Goal: Task Accomplishment & Management: Manage account settings

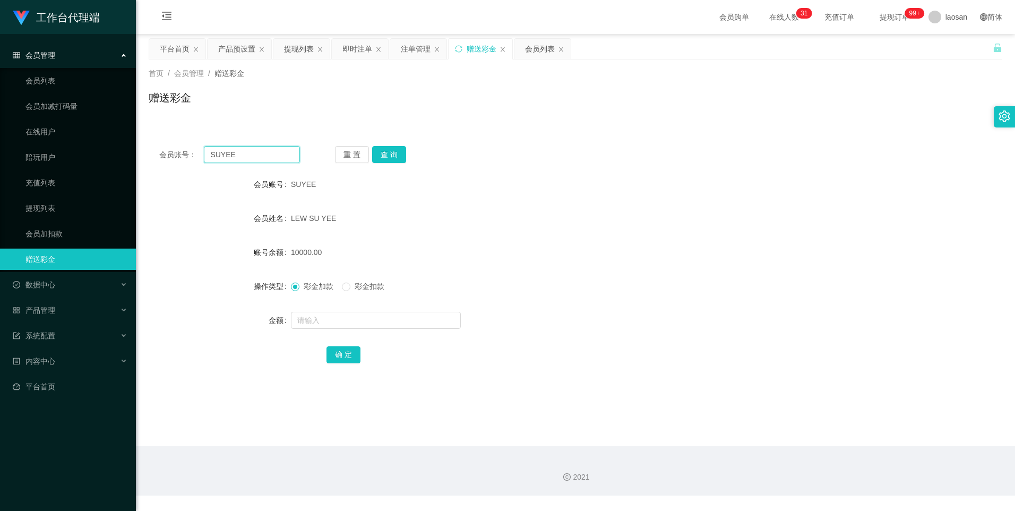
drag, startPoint x: 258, startPoint y: 153, endPoint x: 162, endPoint y: 153, distance: 96.1
click at [162, 153] on div "会员账号： [PERSON_NAME]" at bounding box center [229, 154] width 141 height 17
paste input "dhp101"
type input "dhp101"
drag, startPoint x: 389, startPoint y: 156, endPoint x: 388, endPoint y: 163, distance: 7.4
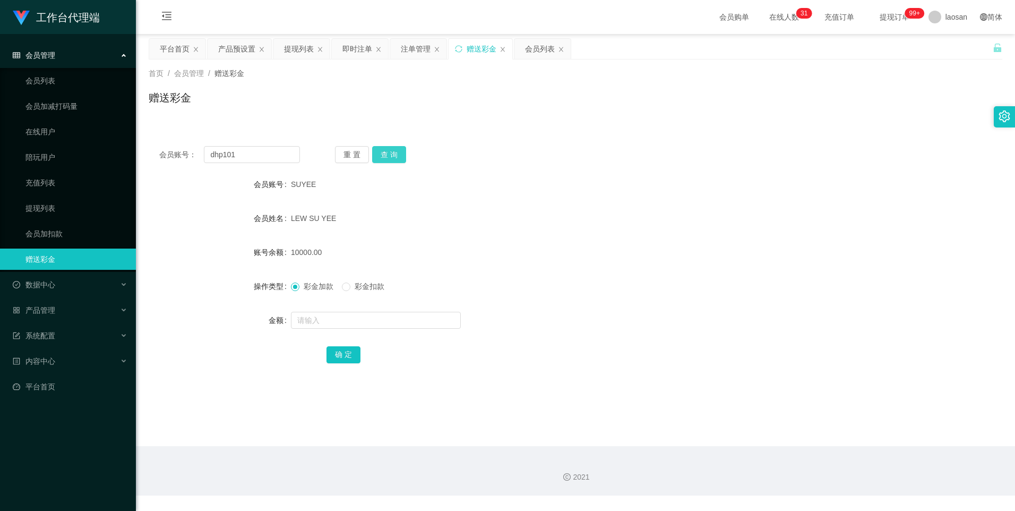
click at [389, 156] on button "查 询" at bounding box center [389, 154] width 34 height 17
click at [321, 327] on input "text" at bounding box center [376, 320] width 170 height 17
type input "4300"
click at [350, 357] on button "确 定" at bounding box center [343, 354] width 34 height 17
click at [495, 262] on div "5000.00" at bounding box center [540, 251] width 498 height 21
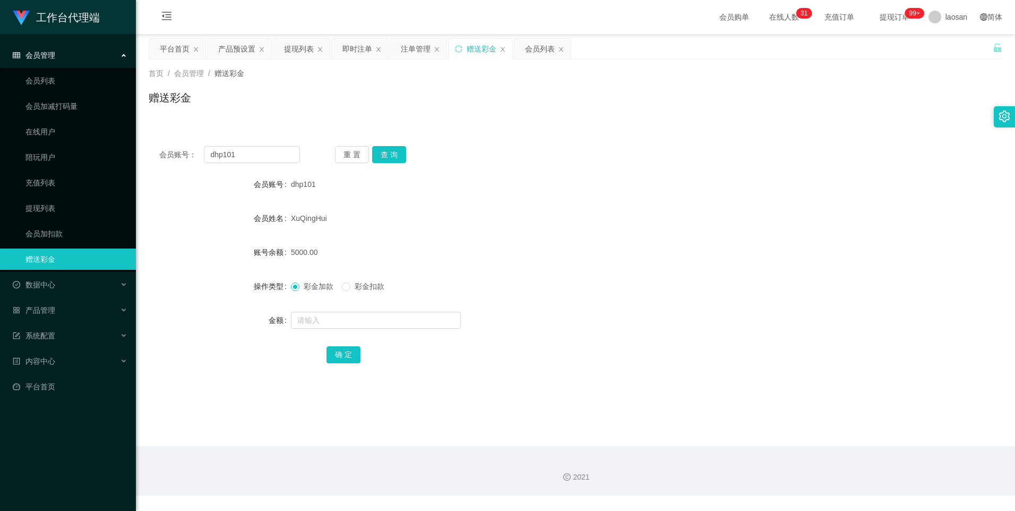
drag, startPoint x: 240, startPoint y: 46, endPoint x: 298, endPoint y: 64, distance: 61.0
click at [240, 46] on div "产品预设置" at bounding box center [236, 49] width 37 height 20
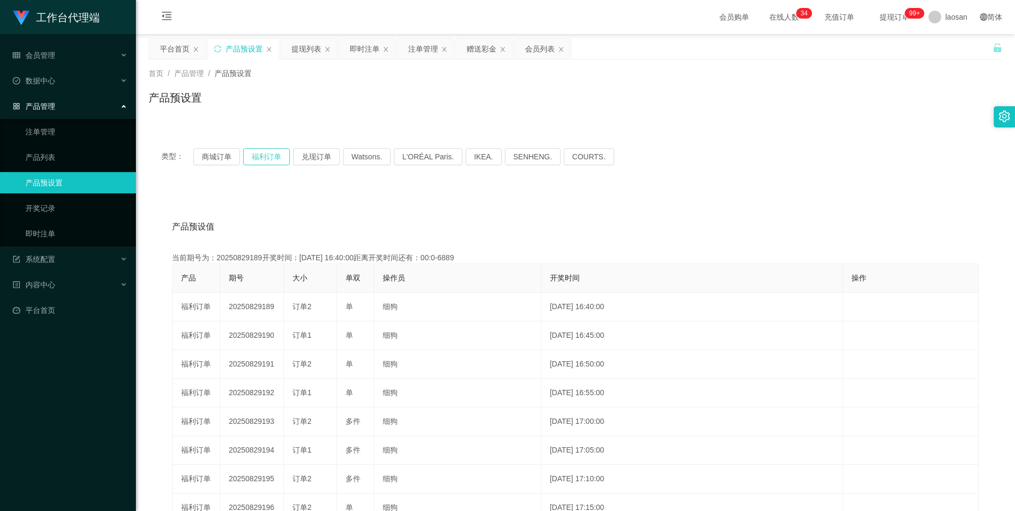
click at [257, 158] on button "福利订单" at bounding box center [266, 156] width 47 height 17
click at [265, 152] on button "福利订单" at bounding box center [266, 156] width 47 height 17
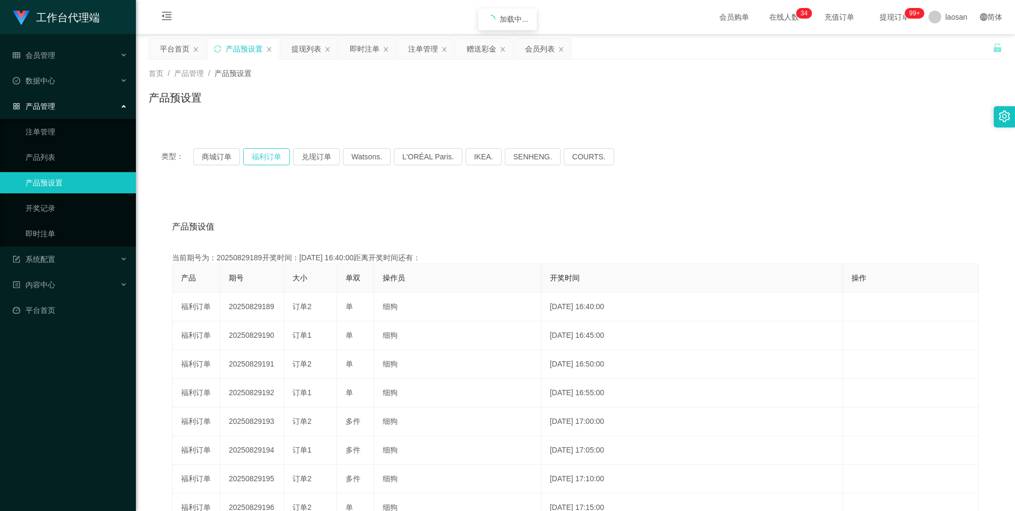
click at [265, 152] on button "福利订单" at bounding box center [266, 156] width 47 height 17
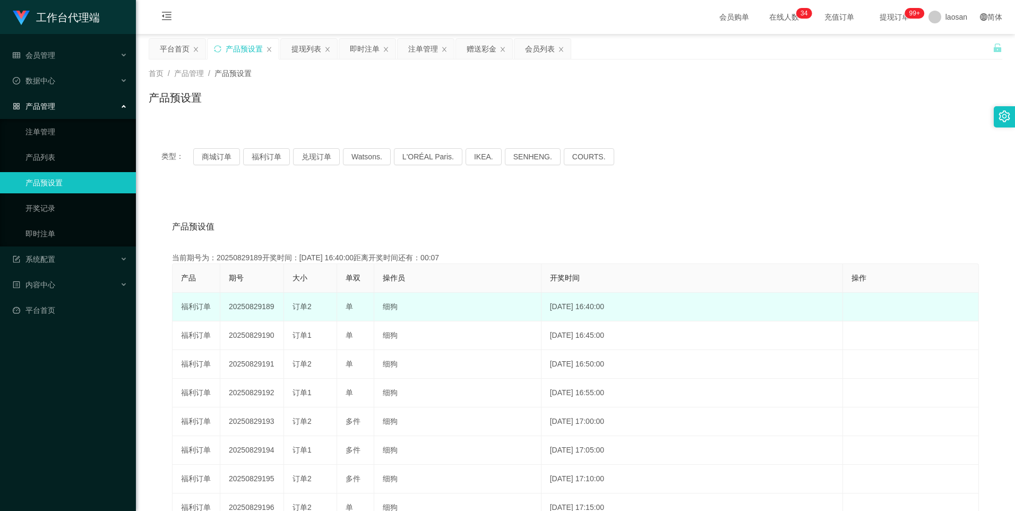
drag, startPoint x: 187, startPoint y: 306, endPoint x: 362, endPoint y: 306, distance: 175.1
click at [362, 306] on div "产品预设值 添加期号 当前期号为：20250829189开奖时间：[DATE] 16:40:00距离开奖时间还有：00:07 产品 期号 大小 单双 操作员 …" at bounding box center [575, 412] width 828 height 401
drag, startPoint x: 362, startPoint y: 306, endPoint x: 271, endPoint y: 316, distance: 91.4
click at [288, 310] on td "订单2" at bounding box center [310, 306] width 53 height 29
drag, startPoint x: 260, startPoint y: 308, endPoint x: 318, endPoint y: 308, distance: 58.4
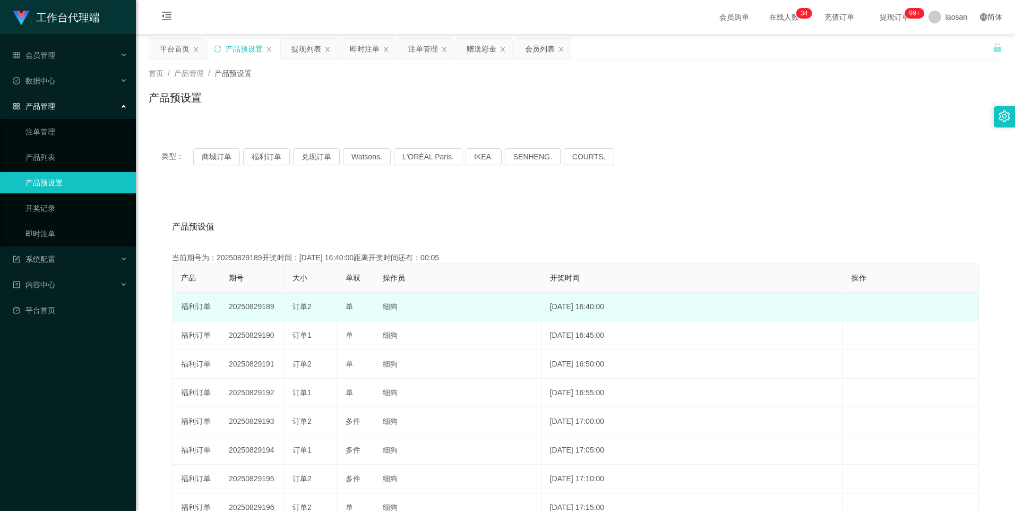
click at [318, 308] on tr "福利订单 20250829189 订单2 单 细狗 [DATE] 16:40:00 编 辑 限制投注" at bounding box center [575, 306] width 806 height 29
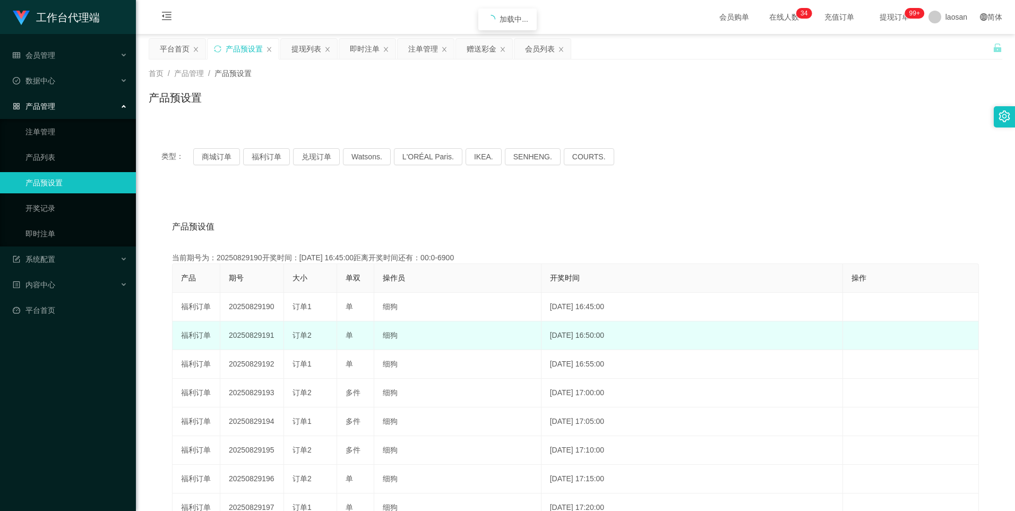
click at [450, 324] on td "细狗" at bounding box center [457, 335] width 167 height 29
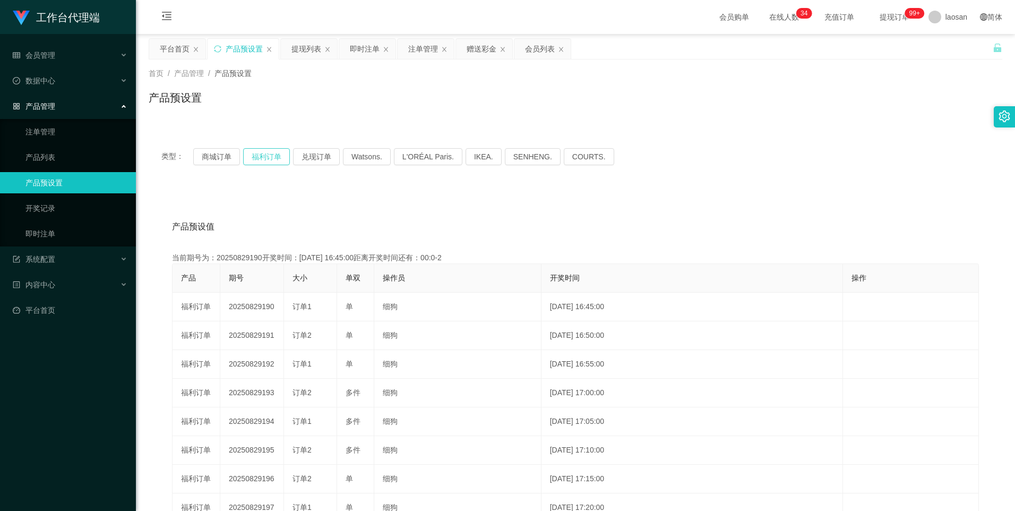
click at [260, 151] on button "福利订单" at bounding box center [266, 156] width 47 height 17
click at [368, 45] on div "即时注单" at bounding box center [365, 49] width 30 height 20
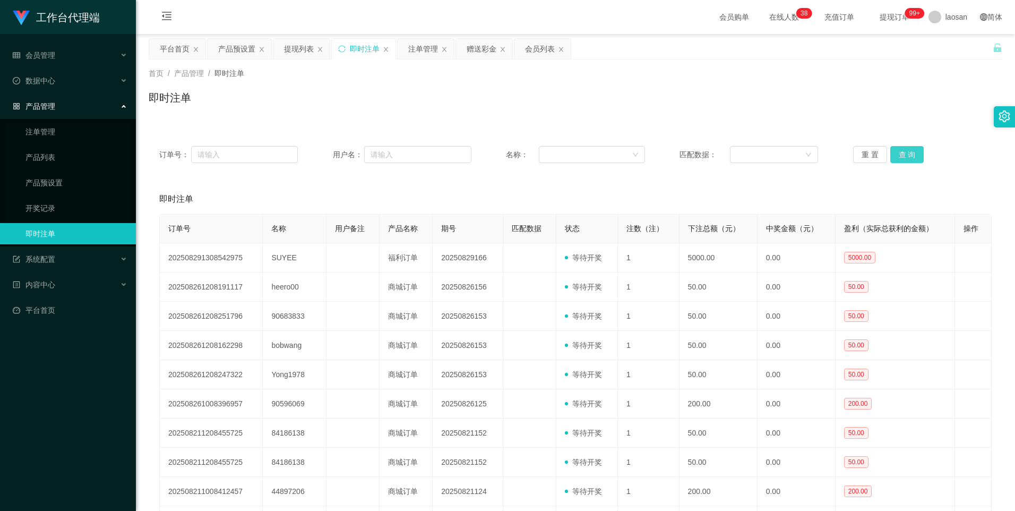
click at [904, 155] on button "查 询" at bounding box center [907, 154] width 34 height 17
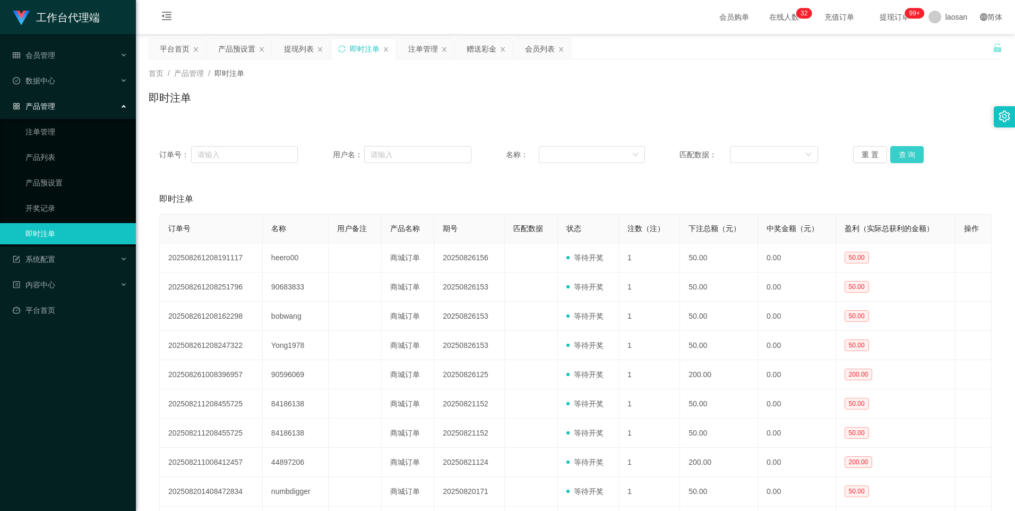
click at [890, 152] on button "查 询" at bounding box center [907, 154] width 34 height 17
click at [903, 151] on button "查 询" at bounding box center [907, 154] width 34 height 17
click at [893, 151] on button "查 询" at bounding box center [907, 154] width 34 height 17
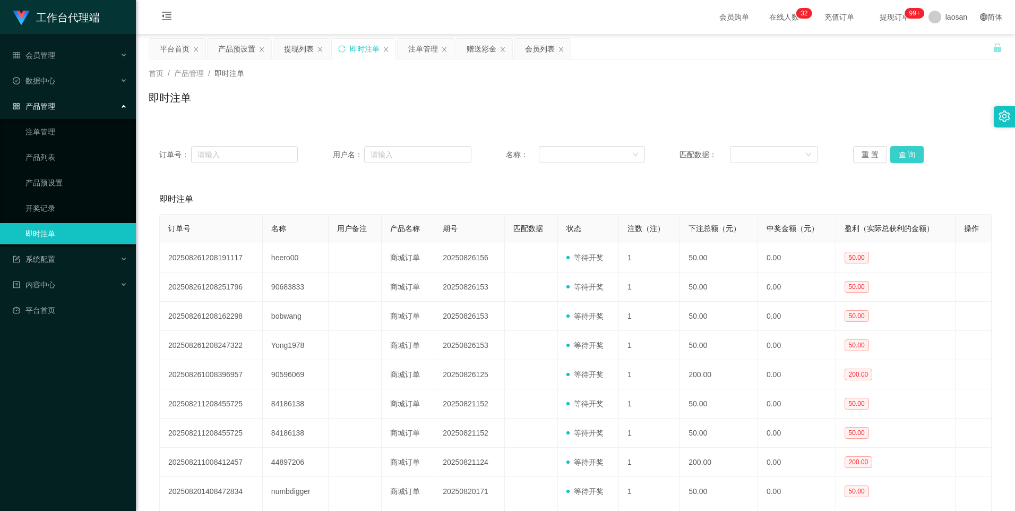
click at [893, 151] on button "查 询" at bounding box center [907, 154] width 34 height 17
click at [413, 50] on div "注单管理" at bounding box center [423, 49] width 30 height 20
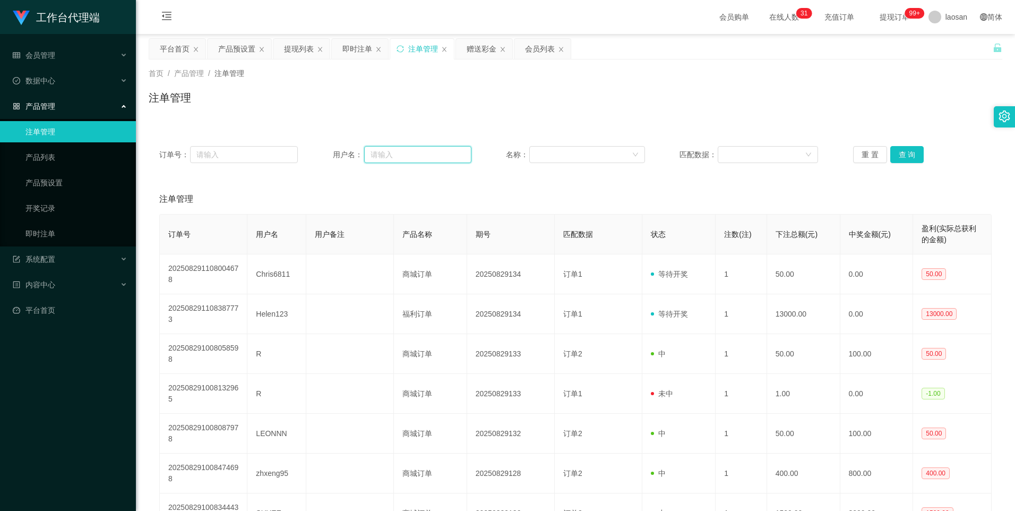
click at [411, 154] on input "text" at bounding box center [417, 154] width 107 height 17
paste input "dhp101"
type input "dhp101"
click at [899, 154] on button "查 询" at bounding box center [907, 154] width 34 height 17
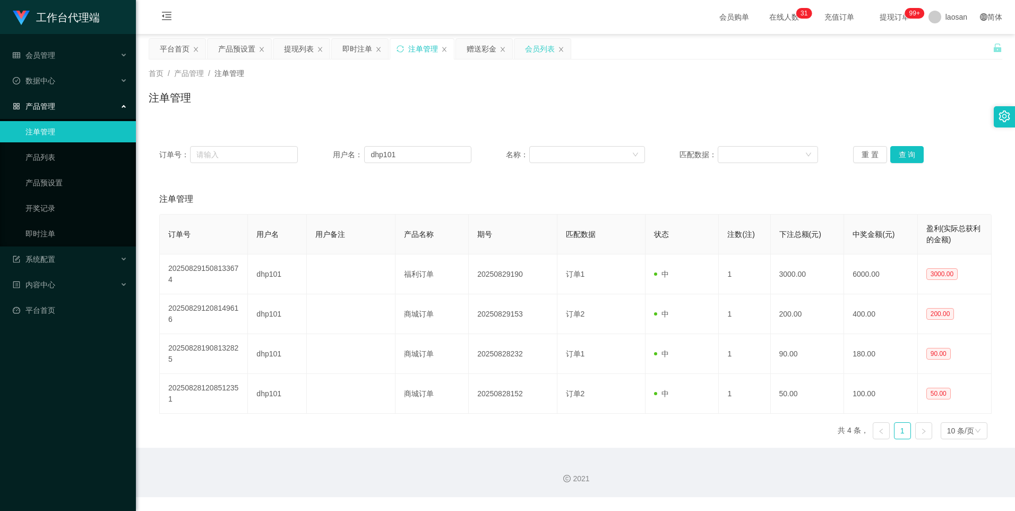
click at [531, 49] on div "会员列表" at bounding box center [540, 49] width 30 height 20
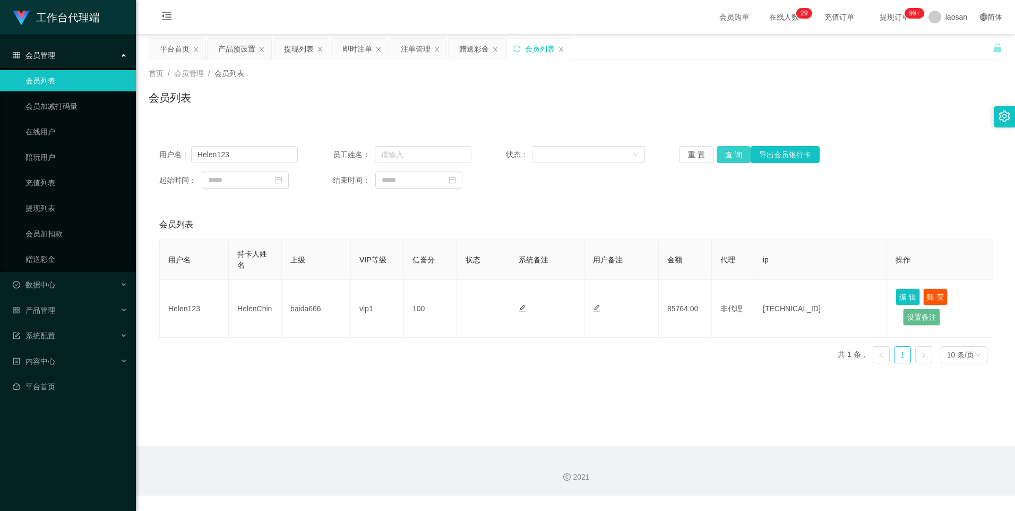
click at [739, 156] on button "查 询" at bounding box center [734, 154] width 34 height 17
drag, startPoint x: 247, startPoint y: 151, endPoint x: 122, endPoint y: 148, distance: 125.3
click at [122, 148] on section "工作台代理端 会员管理 会员列表 会员加减打码量 在线用户 陪玩用户 充值列表 提现列表 会员加扣款 赠送彩金 数据中心 产品管理 注单管理 产品列表 产品预…" at bounding box center [507, 247] width 1015 height 495
paste input "dhp101"
type input "dhp101"
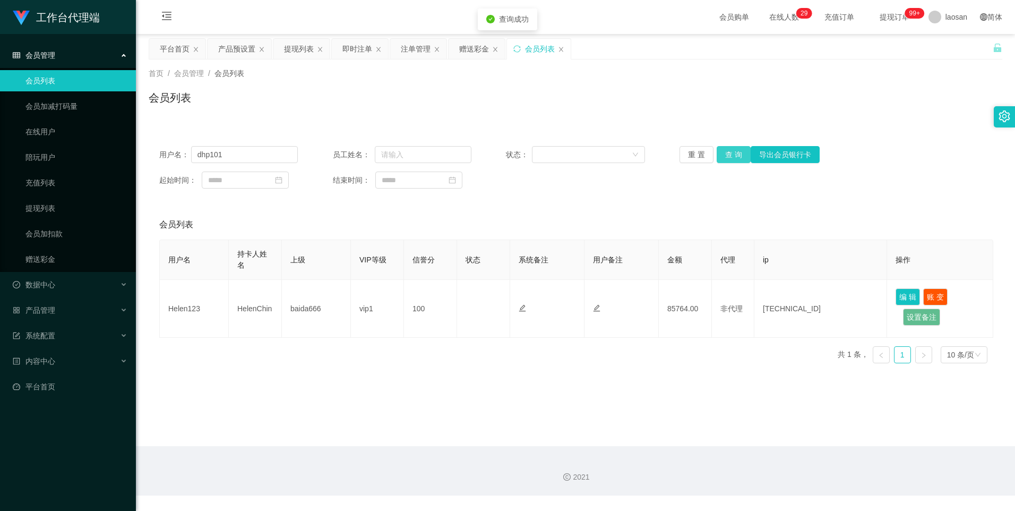
click at [723, 152] on button "查 询" at bounding box center [734, 154] width 34 height 17
